Goal: Task Accomplishment & Management: Complete application form

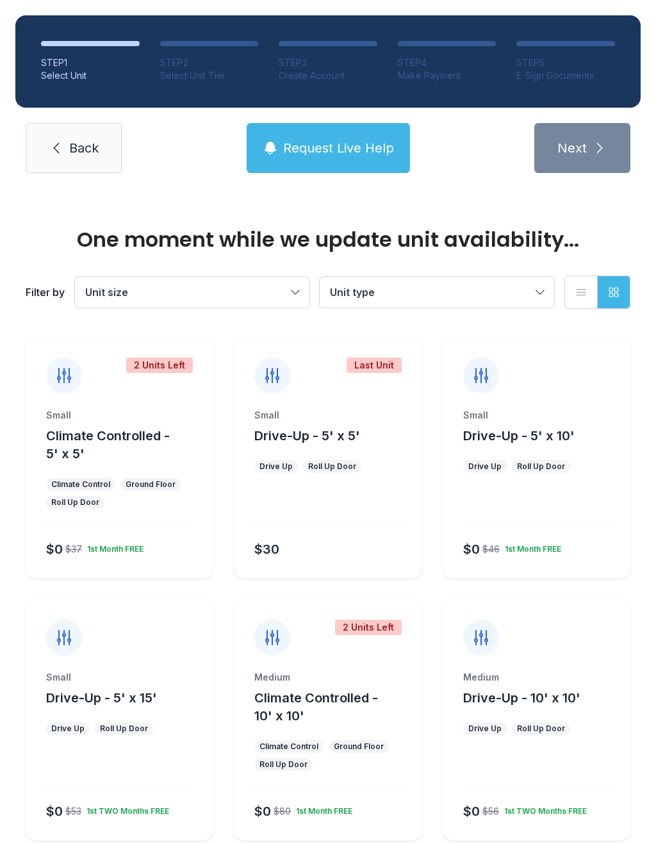
click at [133, 499] on ul "Climate Control Ground Floor Roll Up Door" at bounding box center [119, 493] width 147 height 31
click at [135, 411] on div "Small" at bounding box center [119, 415] width 147 height 13
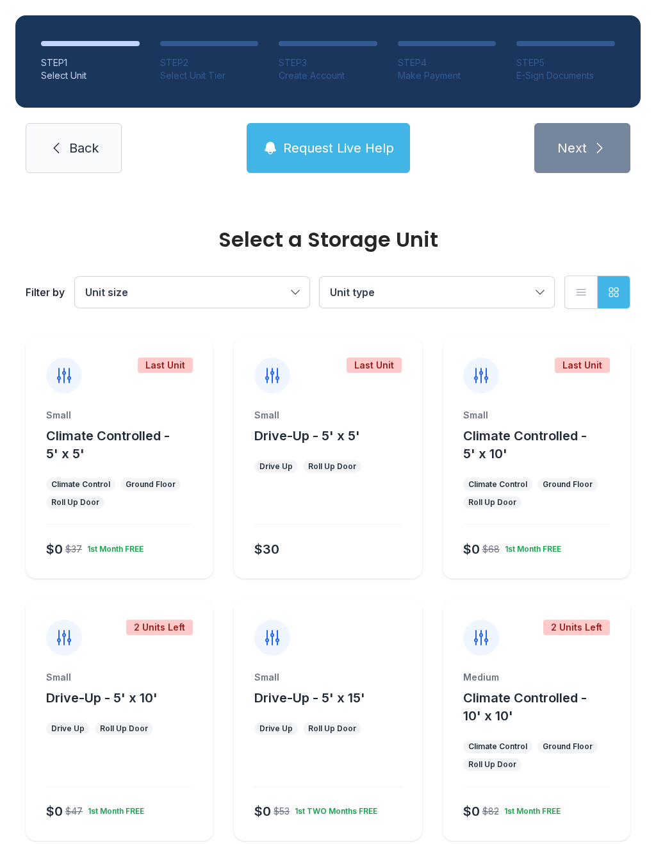
click at [151, 537] on div "$0 $37 1st Month FREE" at bounding box center [117, 546] width 152 height 23
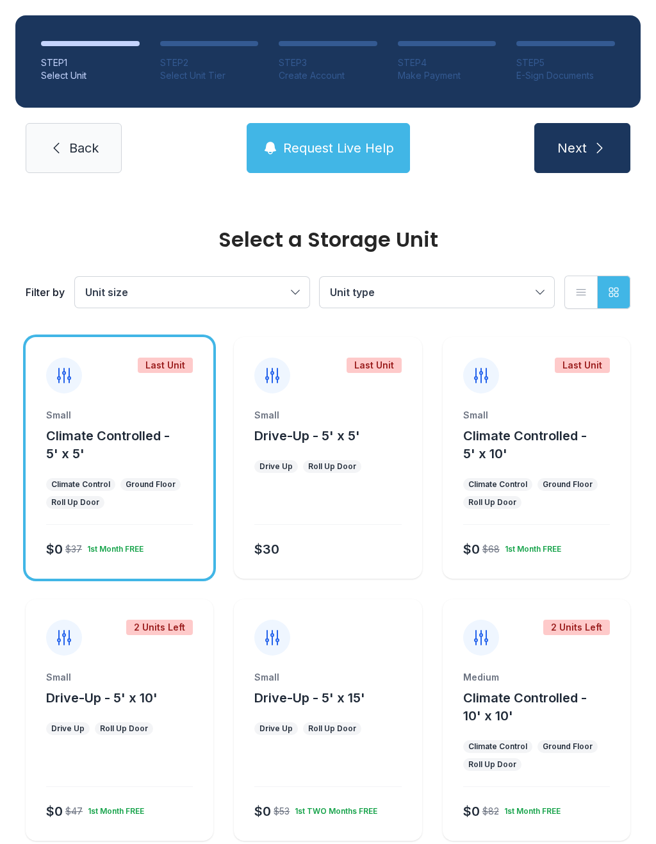
click at [151, 521] on div "Small Climate Controlled - 5' x 5' Climate Control Ground Floor Roll Up Door $0…" at bounding box center [120, 494] width 188 height 170
click at [264, 295] on span "Unit size" at bounding box center [185, 292] width 201 height 15
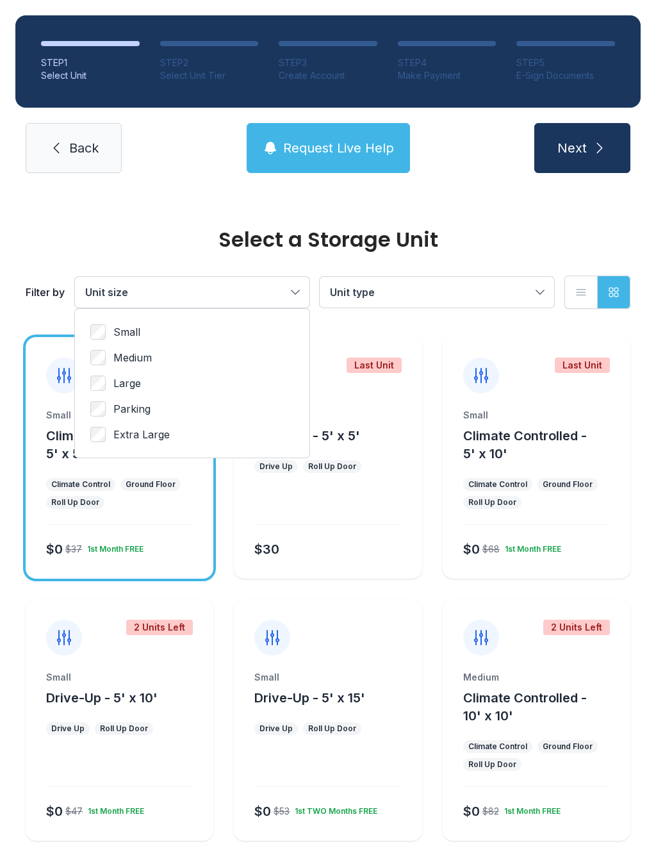
click at [153, 337] on label "Small" at bounding box center [192, 331] width 204 height 15
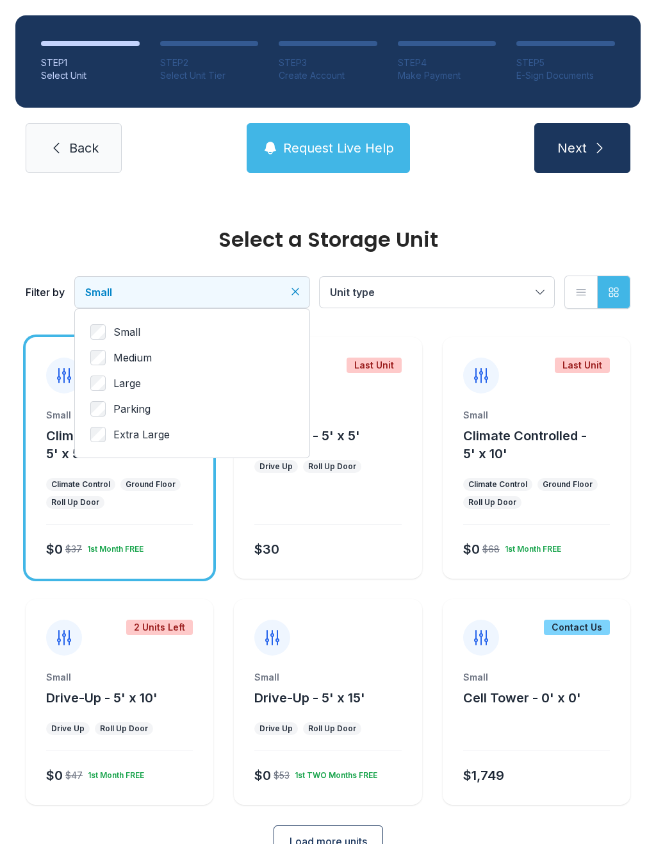
click at [456, 288] on span "Unit type" at bounding box center [430, 292] width 201 height 15
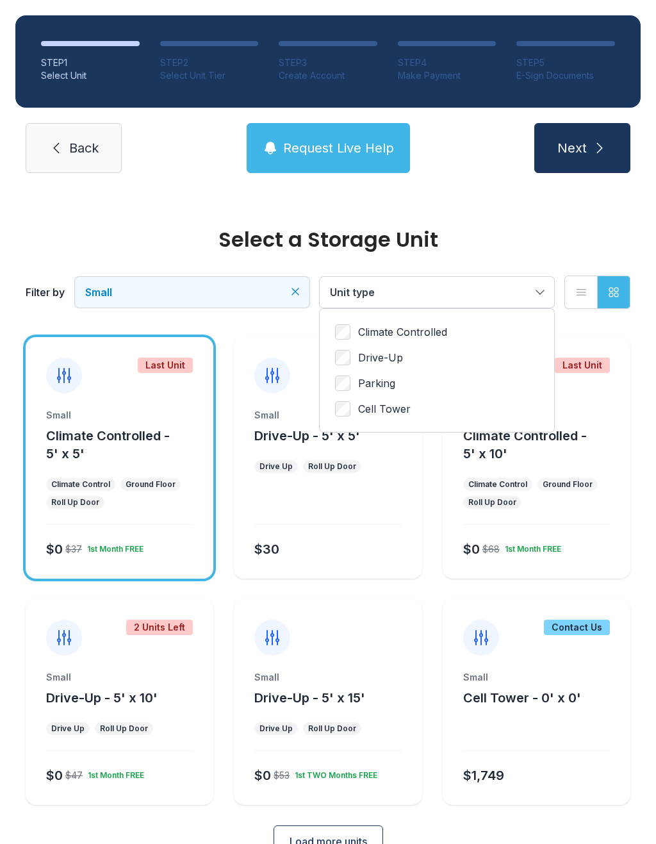
click at [442, 338] on span "Climate Controlled" at bounding box center [402, 331] width 89 height 15
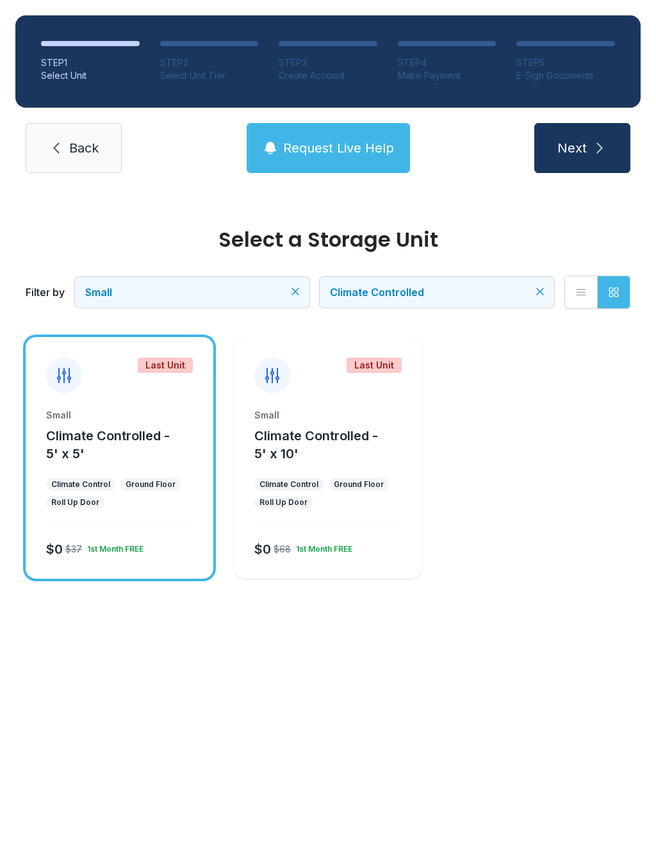
click at [603, 159] on button "Next" at bounding box center [583, 148] width 96 height 50
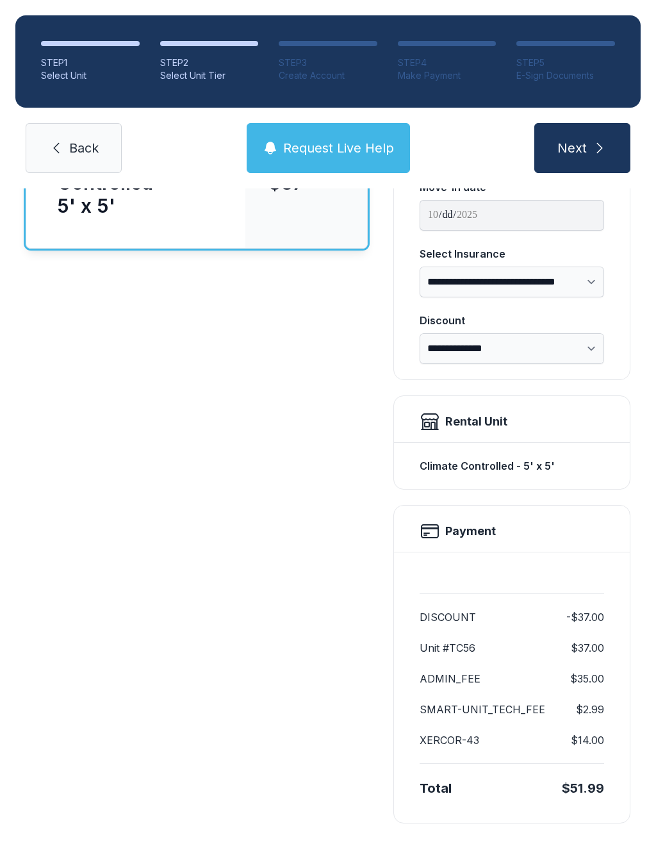
scroll to position [158, 0]
click at [602, 172] on button "Next" at bounding box center [583, 148] width 96 height 50
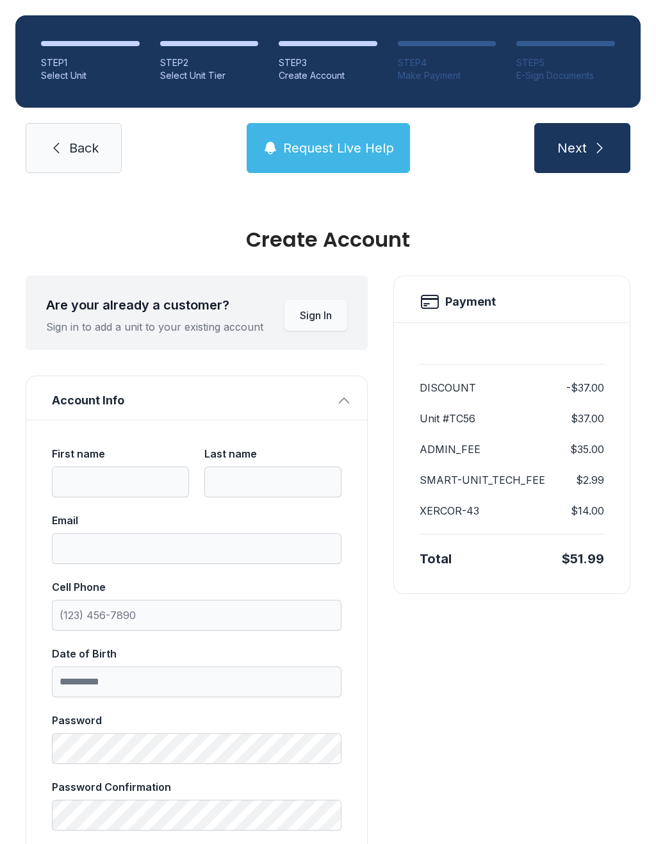
click at [90, 168] on link "Back" at bounding box center [74, 148] width 96 height 50
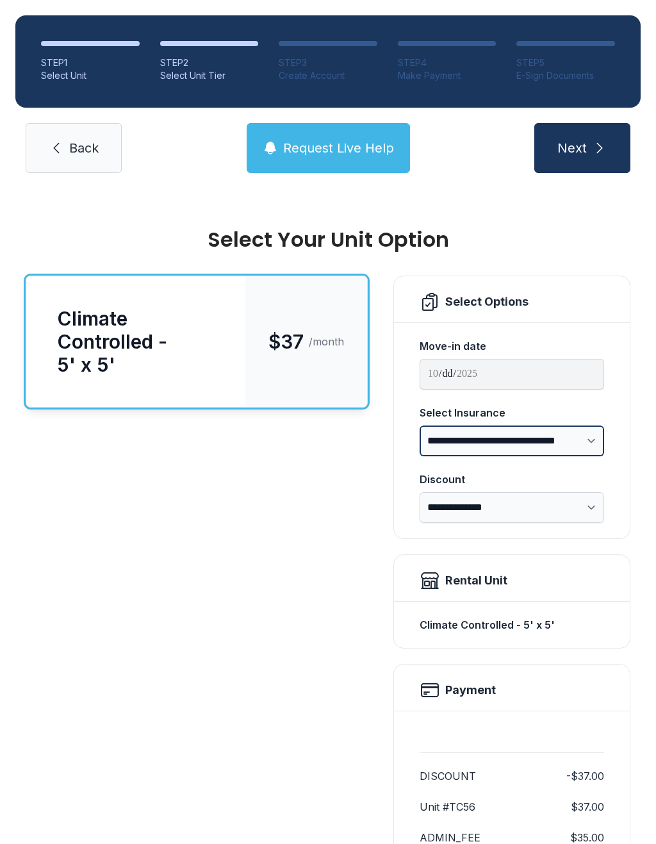
click at [596, 437] on select "**********" at bounding box center [512, 441] width 185 height 31
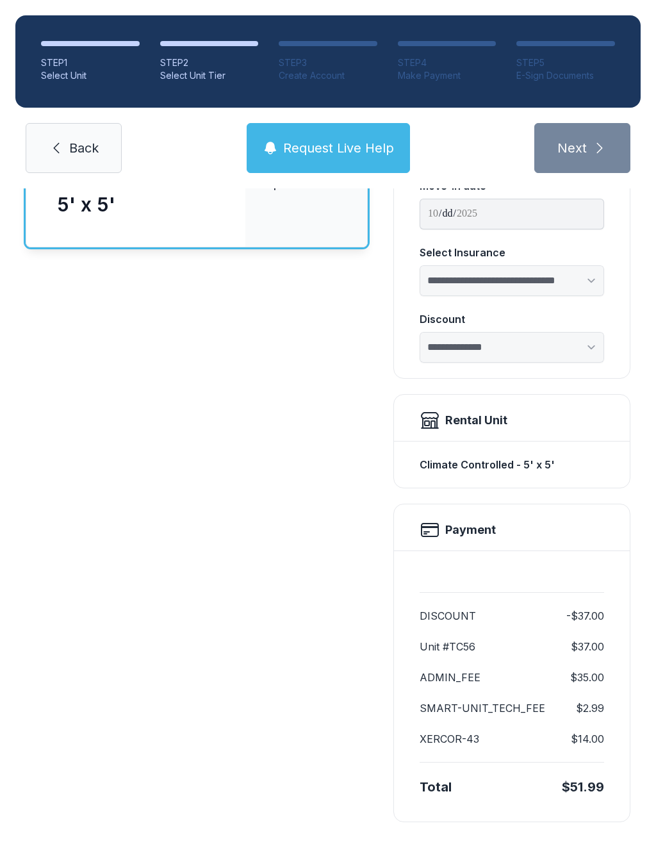
select select "****"
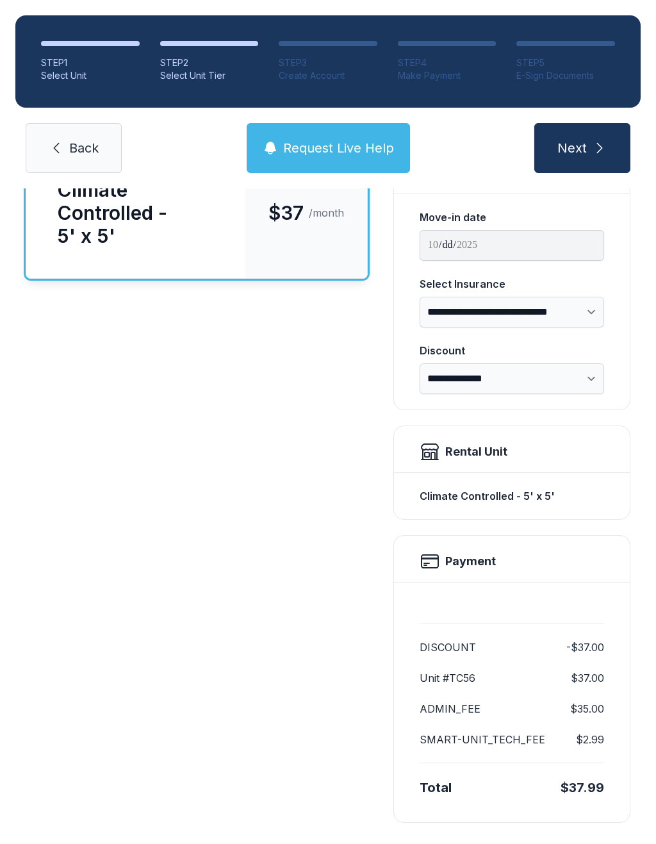
scroll to position [128, 0]
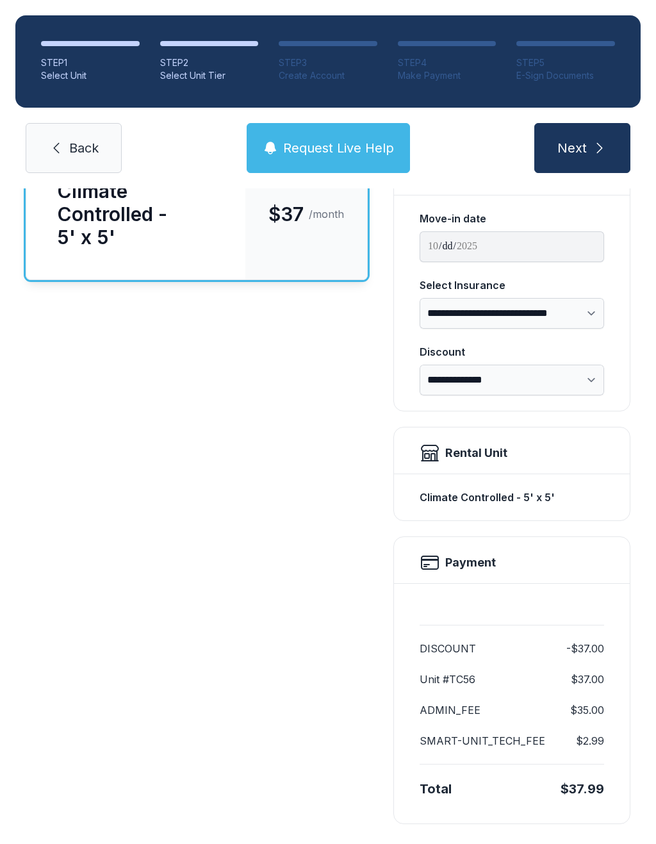
click at [599, 155] on icon "submit" at bounding box center [599, 147] width 15 height 15
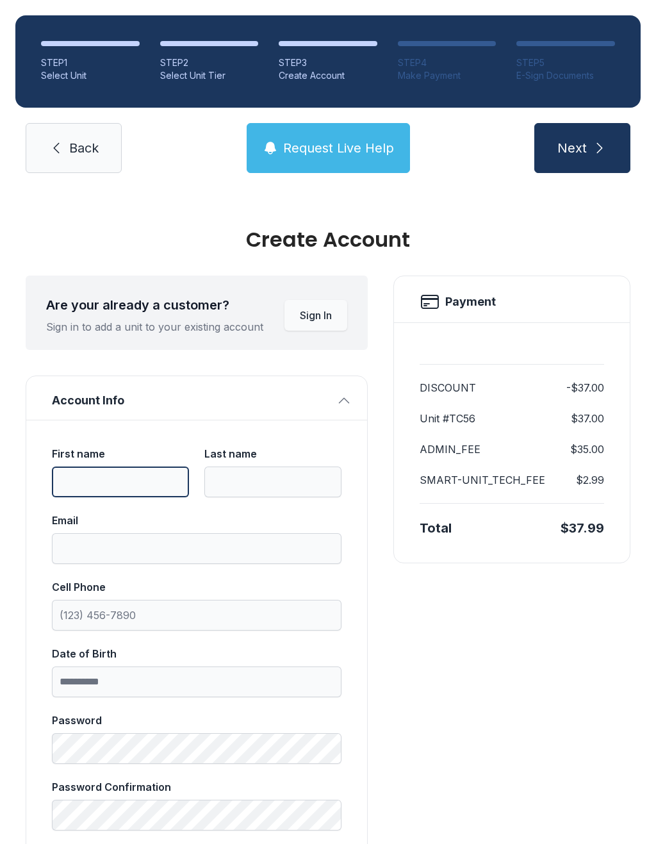
click at [138, 479] on input "First name" at bounding box center [120, 482] width 137 height 31
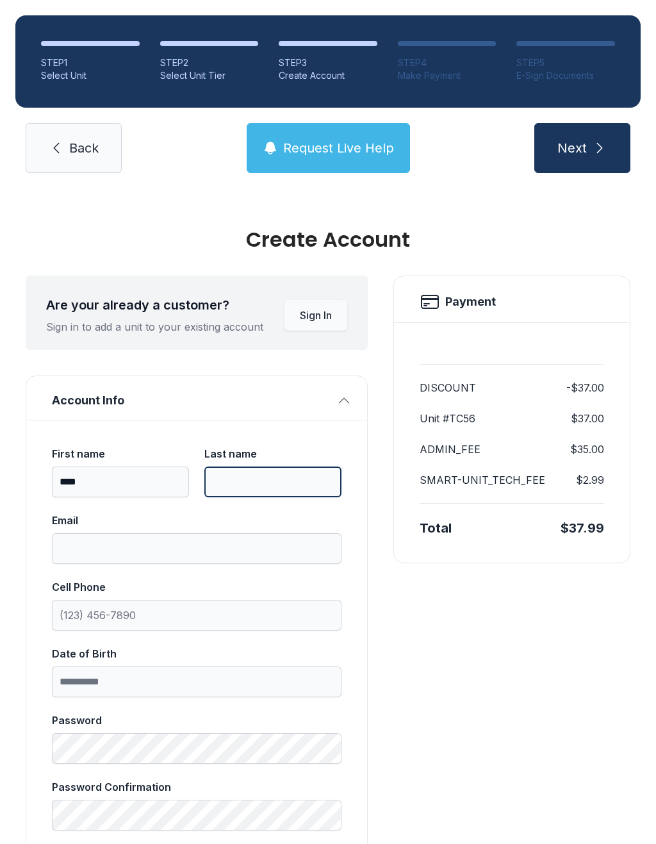
click at [269, 483] on input "Last name" at bounding box center [272, 482] width 137 height 31
click at [124, 476] on input "****" at bounding box center [120, 482] width 137 height 31
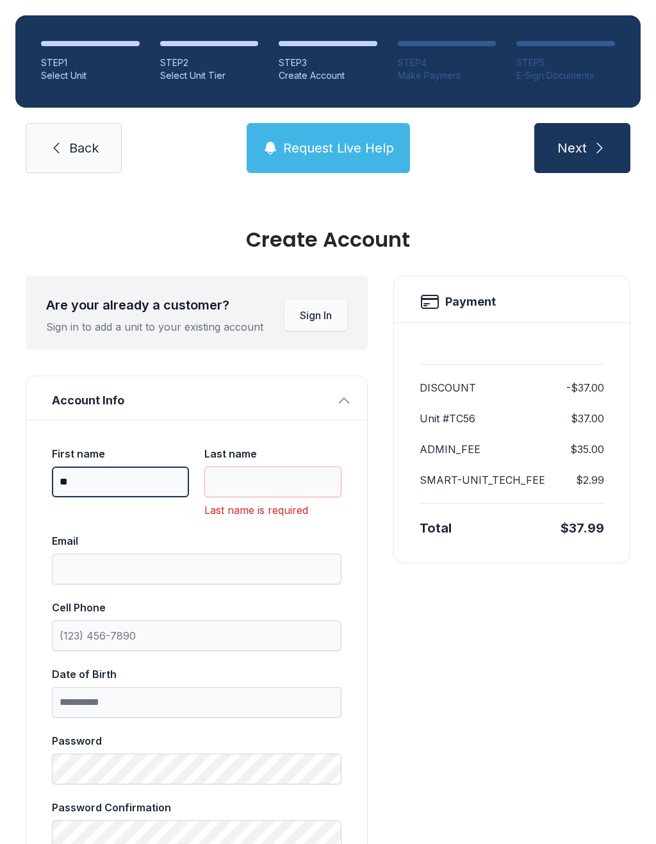
type input "*"
click at [107, 152] on link "Back" at bounding box center [74, 148] width 96 height 50
select select "****"
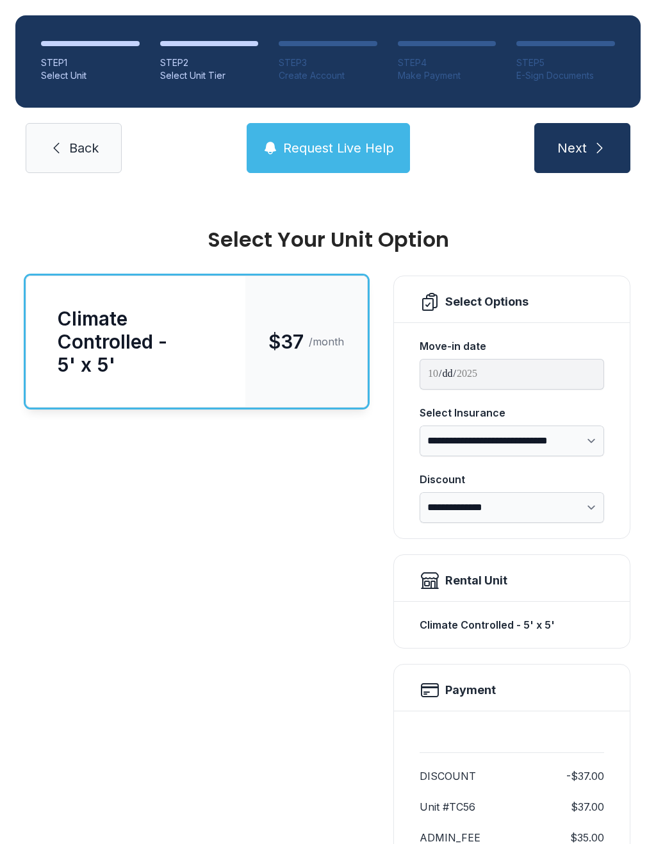
click at [99, 147] on link "Back" at bounding box center [74, 148] width 96 height 50
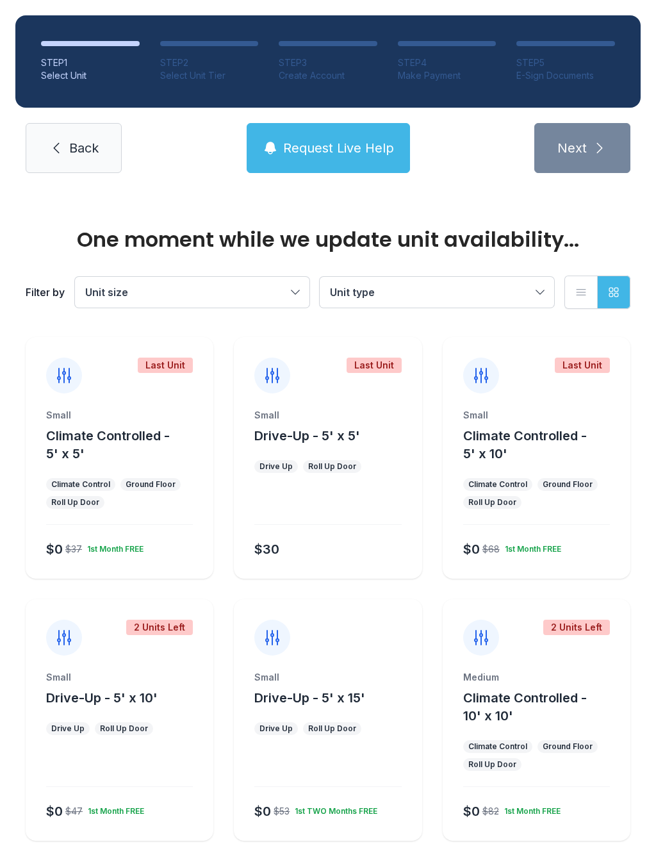
click at [104, 151] on link "Back" at bounding box center [74, 148] width 96 height 50
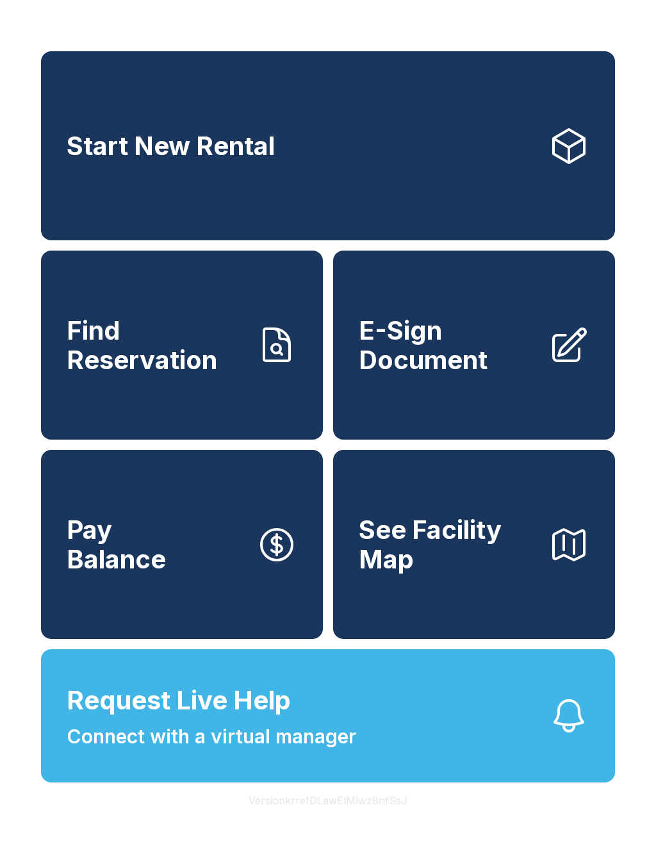
click at [105, 152] on span "Start New Rental" at bounding box center [171, 145] width 208 height 29
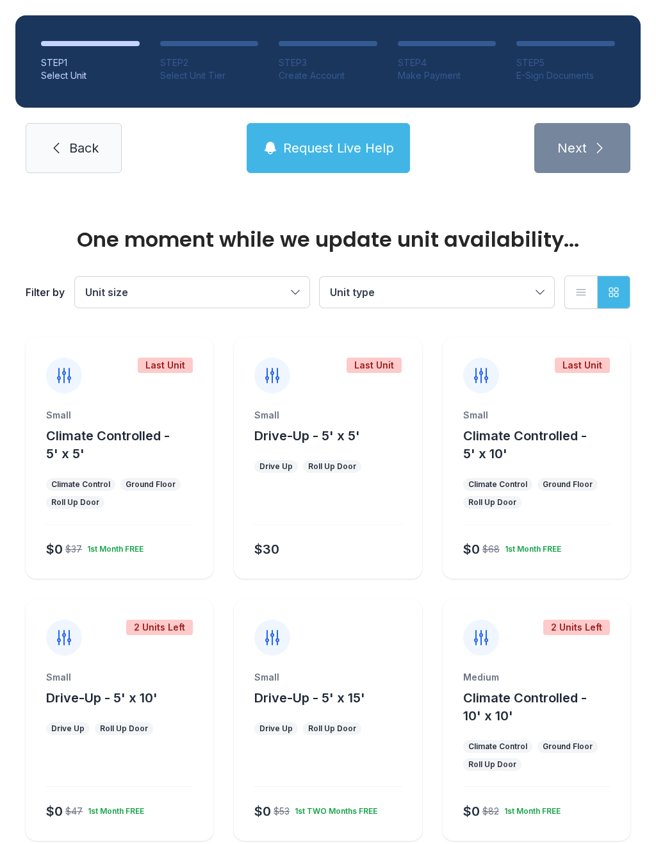
click at [107, 144] on link "Back" at bounding box center [74, 148] width 96 height 50
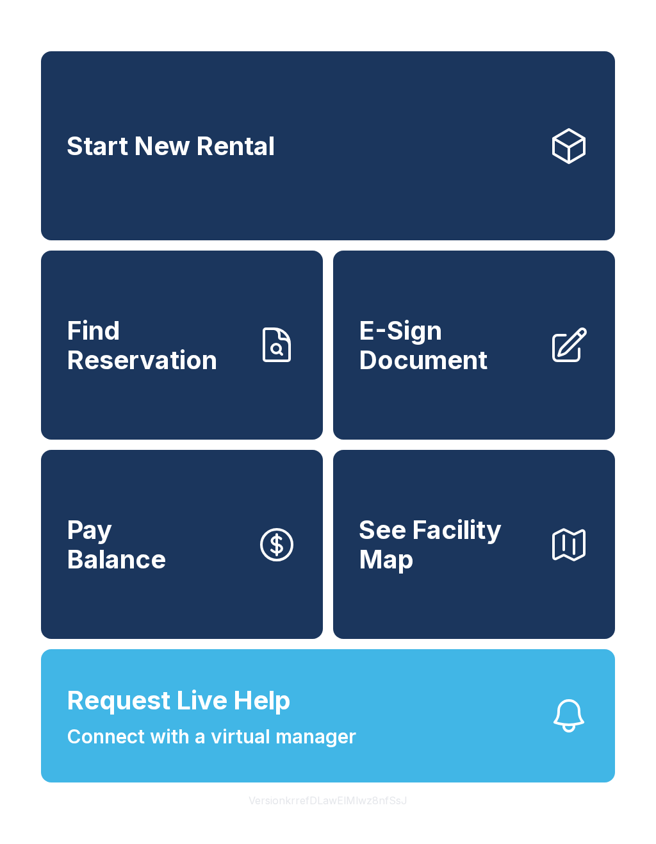
click at [489, 374] on span "E-Sign Document" at bounding box center [448, 345] width 179 height 58
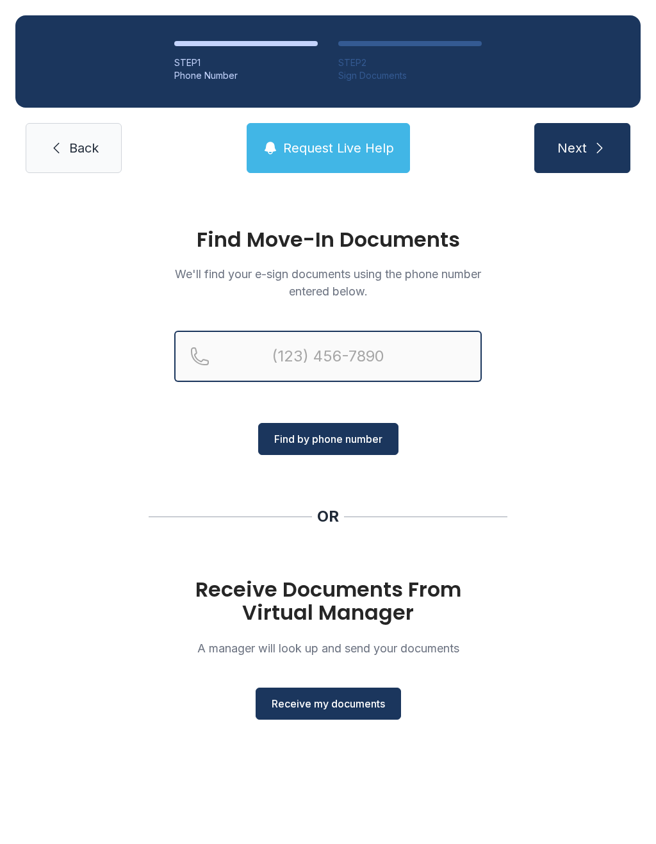
click at [291, 335] on input "Reservation phone number" at bounding box center [328, 356] width 308 height 51
type input "[PHONE_NUMBER]"
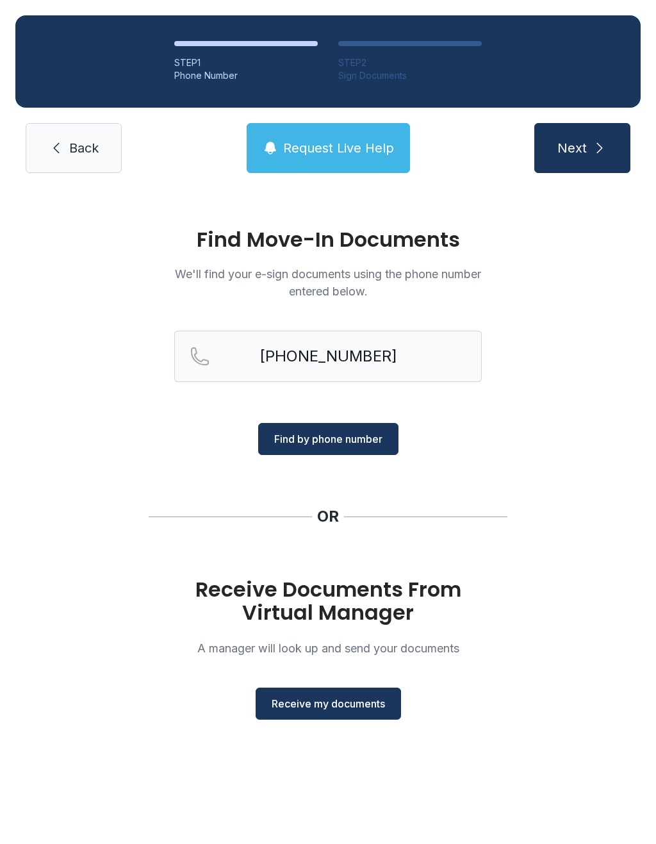
click at [356, 443] on span "Find by phone number" at bounding box center [328, 438] width 108 height 15
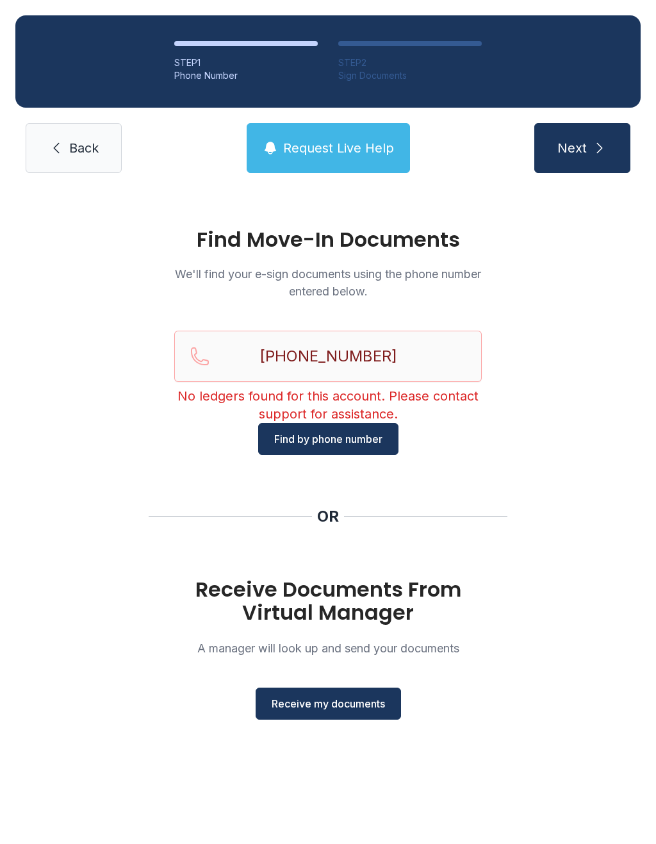
click at [343, 716] on button "Receive my documents" at bounding box center [329, 704] width 146 height 32
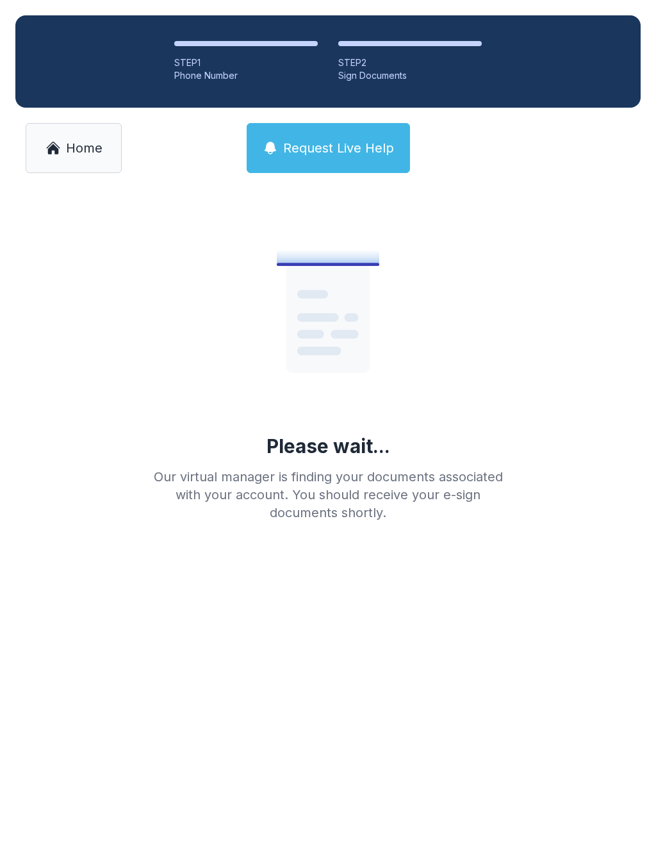
click at [91, 142] on span "Home" at bounding box center [84, 148] width 37 height 18
